Goal: Find specific page/section: Find specific page/section

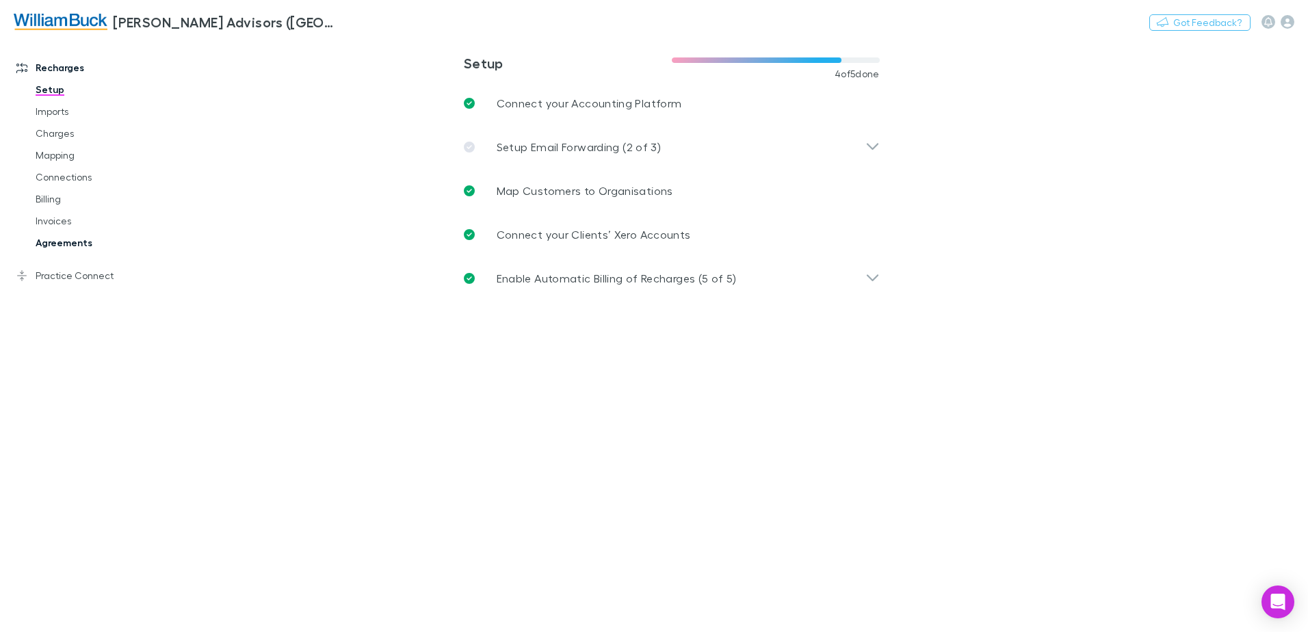
click at [70, 245] on link "Agreements" at bounding box center [103, 243] width 163 height 22
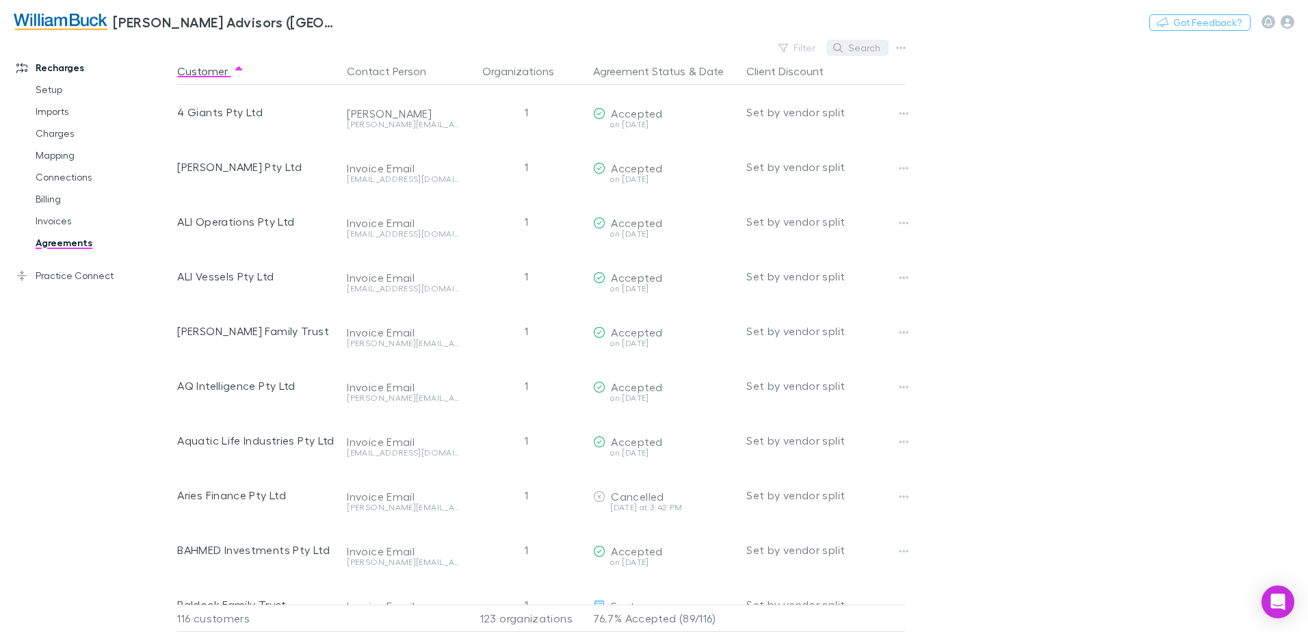
click at [864, 48] on button "Search" at bounding box center [857, 48] width 62 height 16
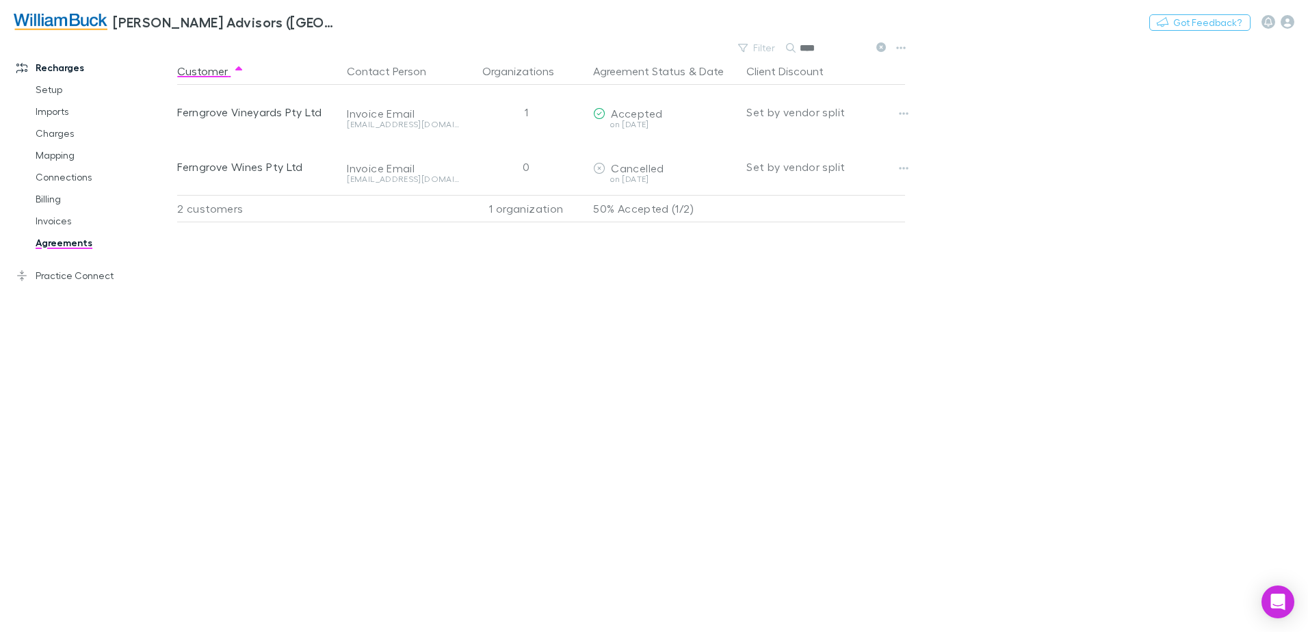
type input "****"
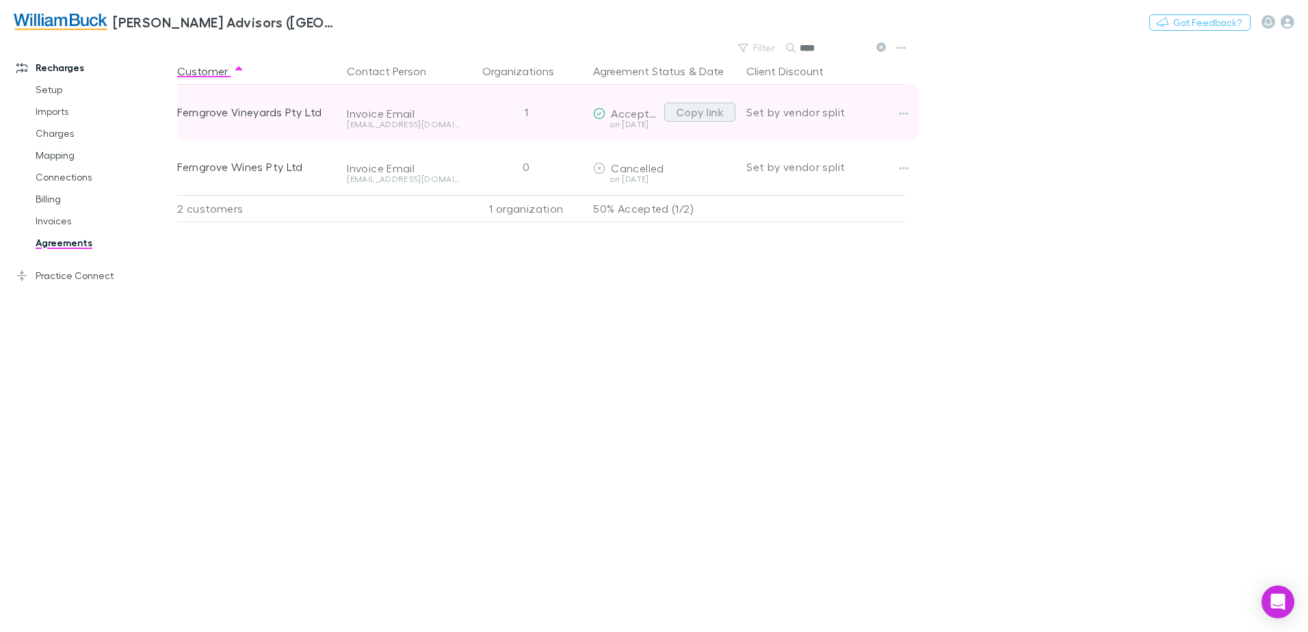
click at [712, 112] on button "Copy link" at bounding box center [699, 112] width 71 height 19
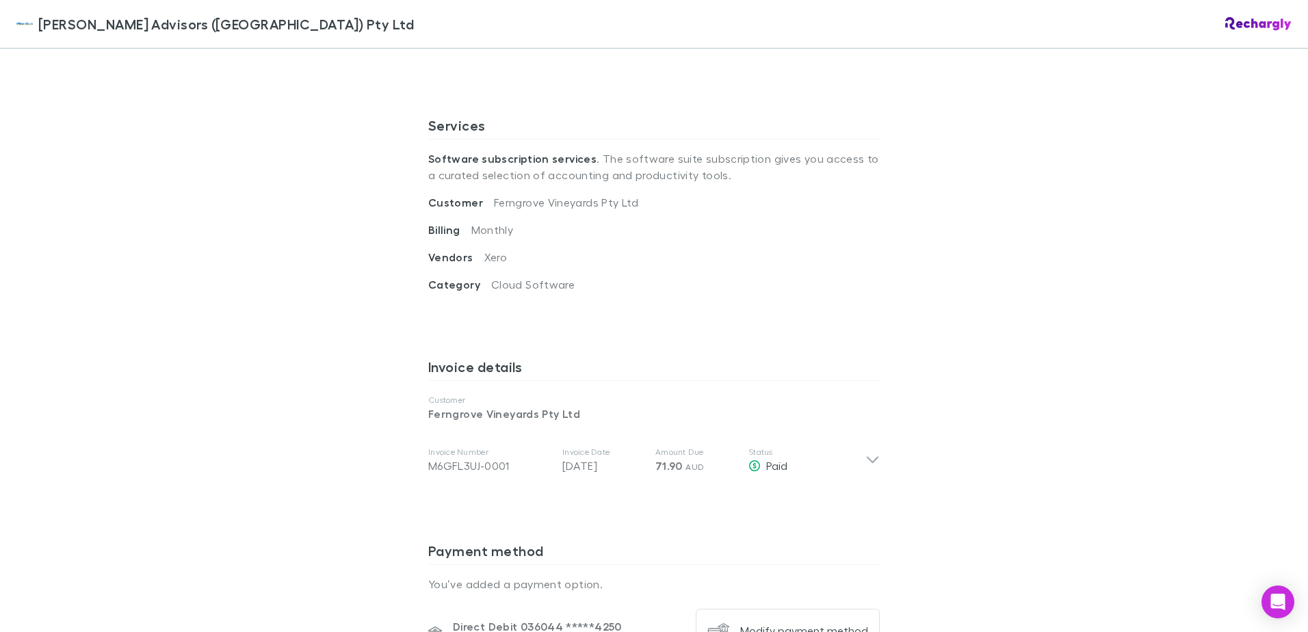
scroll to position [479, 0]
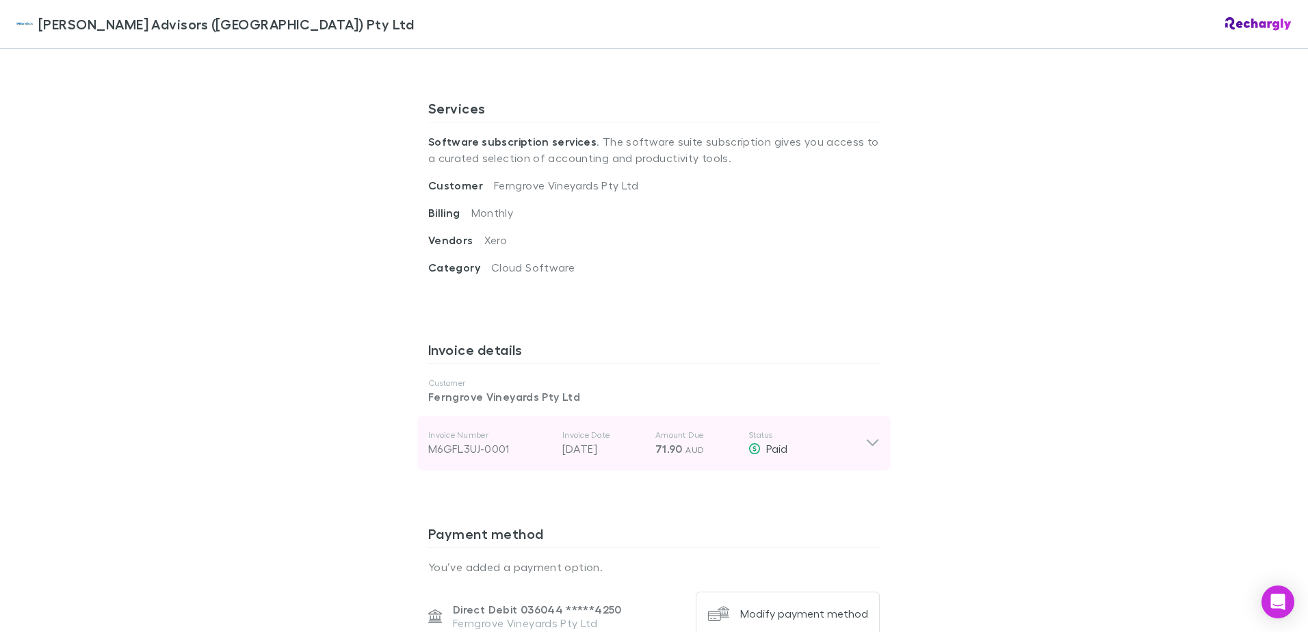
click at [859, 429] on p "Status" at bounding box center [806, 434] width 117 height 11
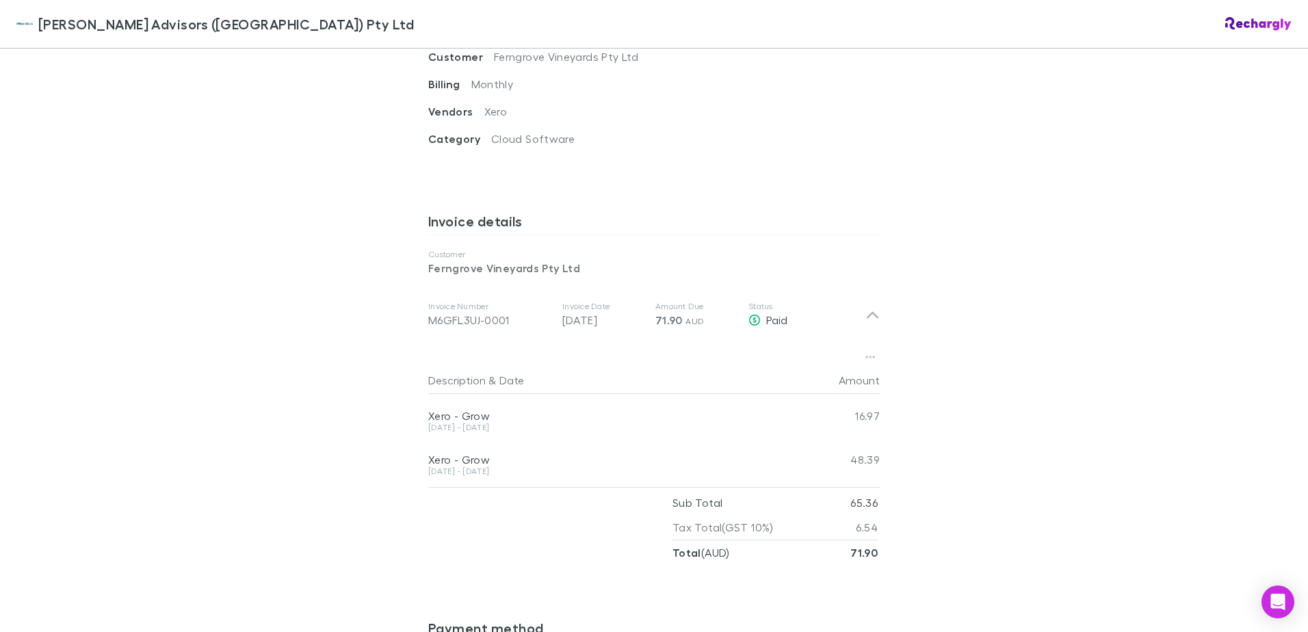
scroll to position [615, 0]
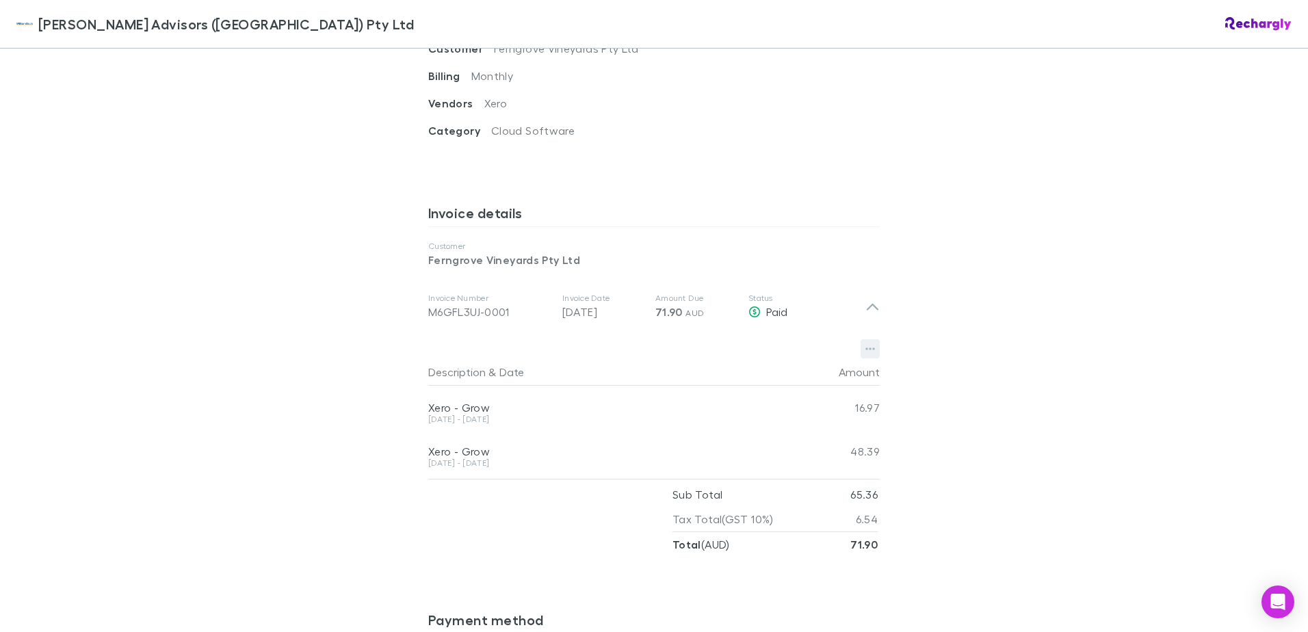
click at [866, 343] on icon "button" at bounding box center [870, 348] width 10 height 11
click at [1012, 345] on div at bounding box center [654, 316] width 1308 height 632
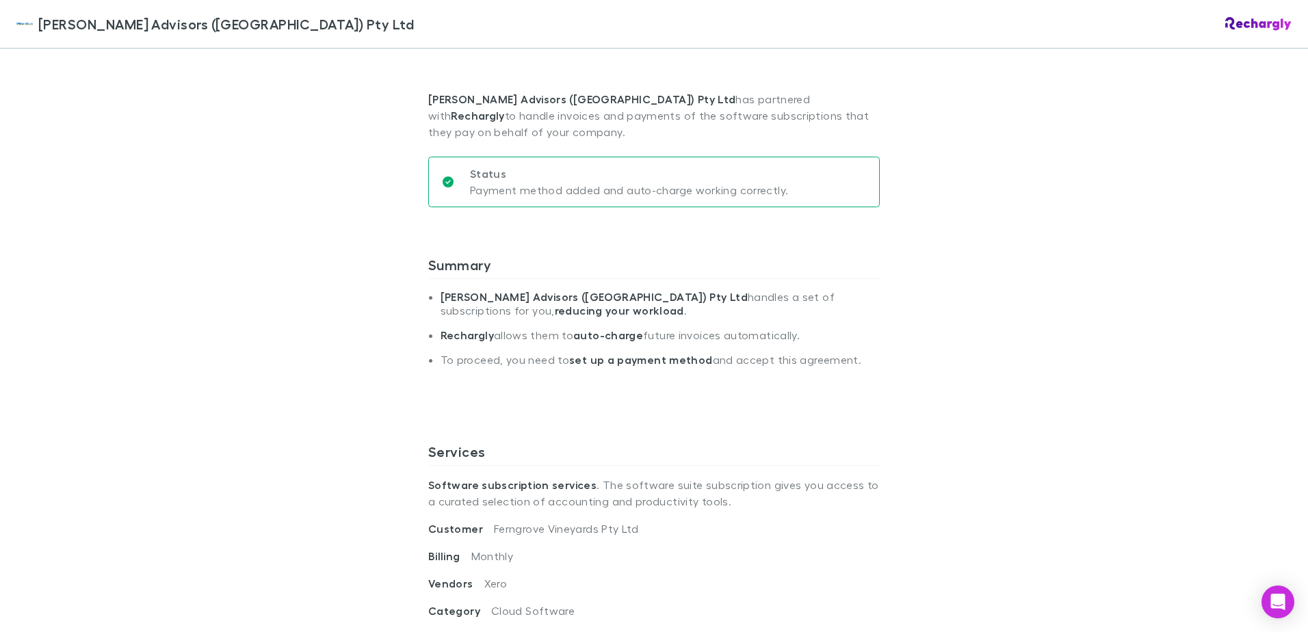
scroll to position [0, 0]
